Goal: Information Seeking & Learning: Learn about a topic

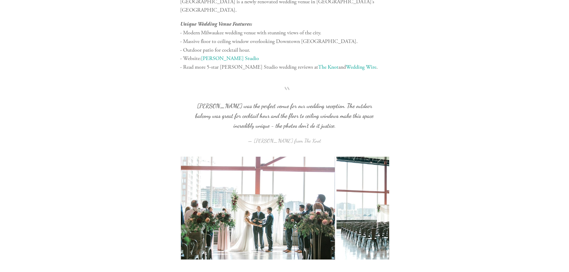
scroll to position [5286, 0]
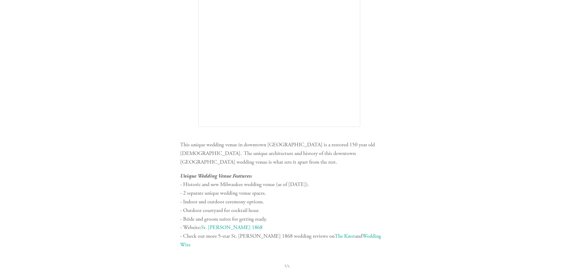
scroll to position [1732, 0]
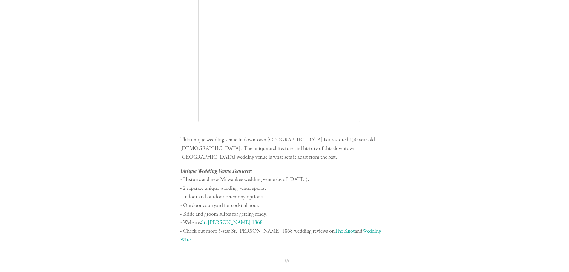
click at [226, 219] on link "St. [PERSON_NAME] 1868" at bounding box center [232, 222] width 62 height 7
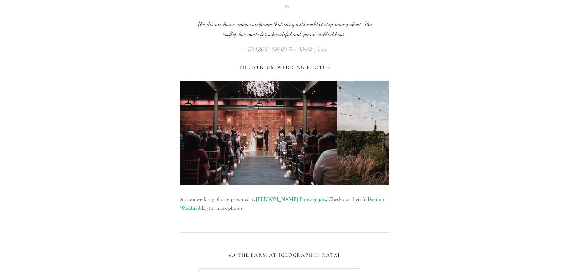
scroll to position [3315, 0]
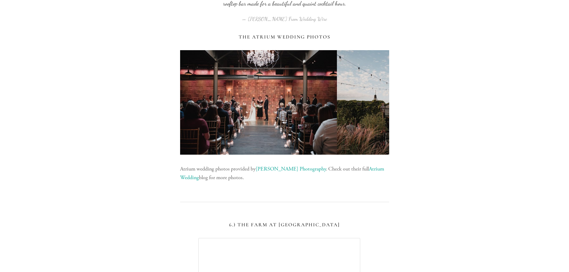
click at [384, 65] on img at bounding box center [415, 102] width 157 height 105
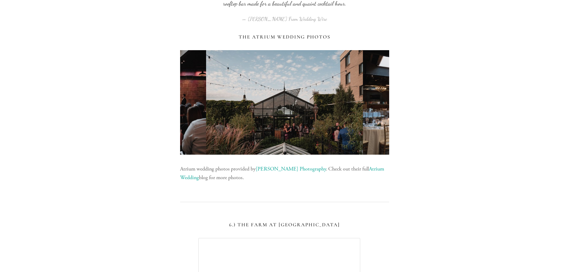
click at [381, 55] on img at bounding box center [441, 102] width 157 height 105
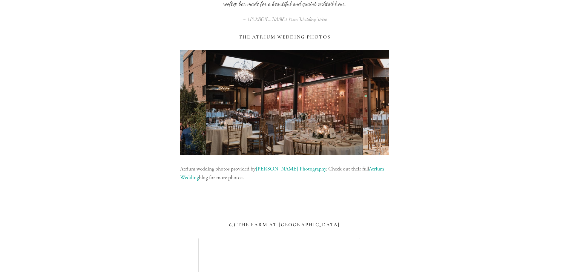
click at [381, 58] on img at bounding box center [398, 102] width 70 height 105
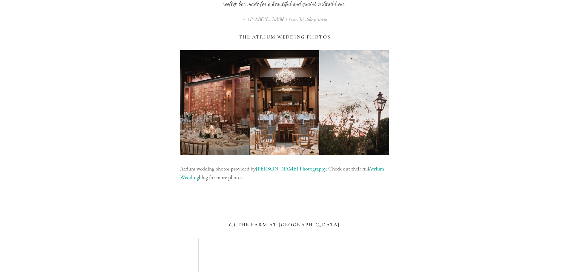
click at [380, 58] on img at bounding box center [397, 102] width 157 height 105
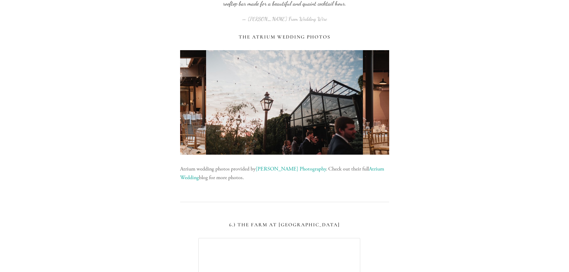
click at [379, 59] on img at bounding box center [441, 102] width 157 height 105
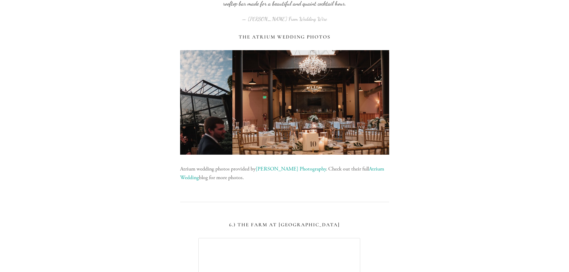
click at [378, 59] on img at bounding box center [310, 102] width 157 height 105
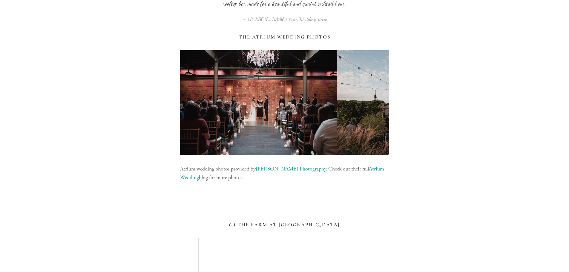
click at [377, 59] on img at bounding box center [415, 102] width 157 height 105
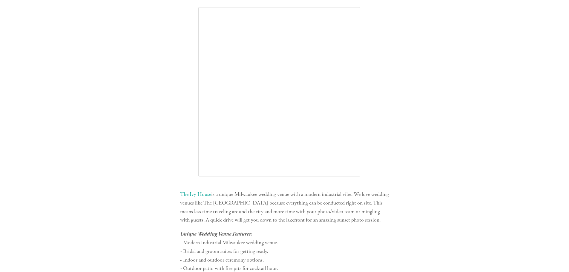
scroll to position [119, 0]
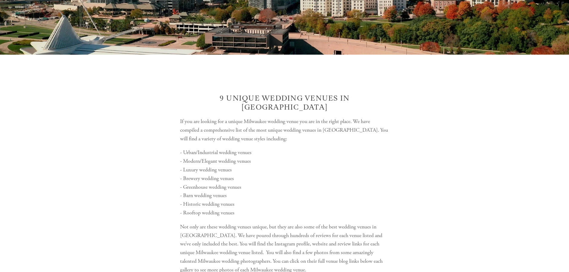
drag, startPoint x: 463, startPoint y: 177, endPoint x: 463, endPoint y: 65, distance: 112.0
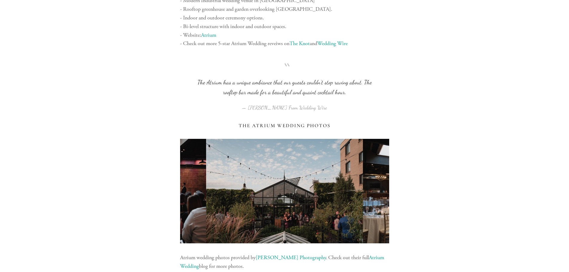
scroll to position [3226, 0]
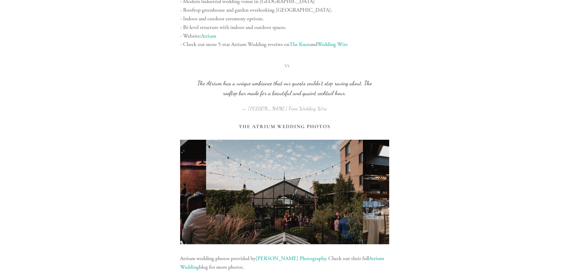
click at [274, 255] on link "[PERSON_NAME] Photography" at bounding box center [291, 258] width 70 height 7
